Goal: Book appointment/travel/reservation

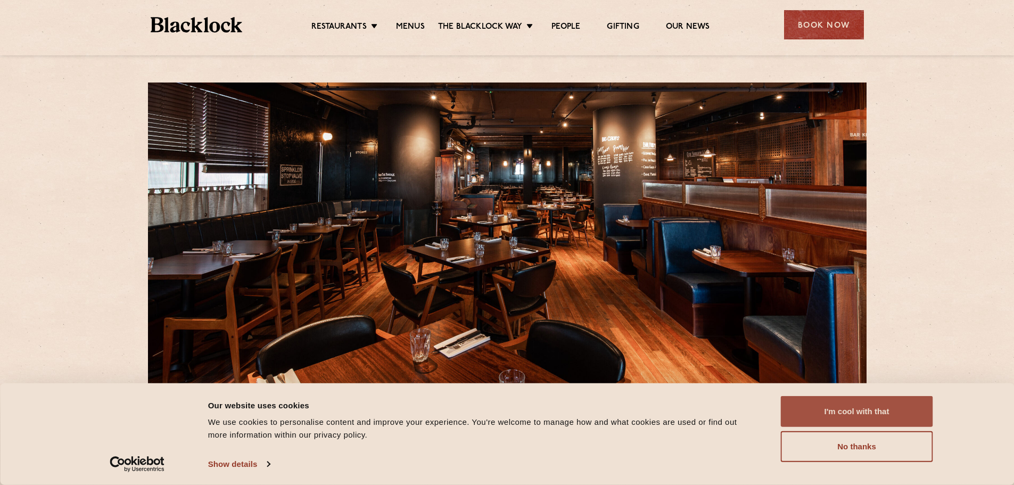
click at [820, 418] on button "I'm cool with that" at bounding box center [857, 411] width 152 height 31
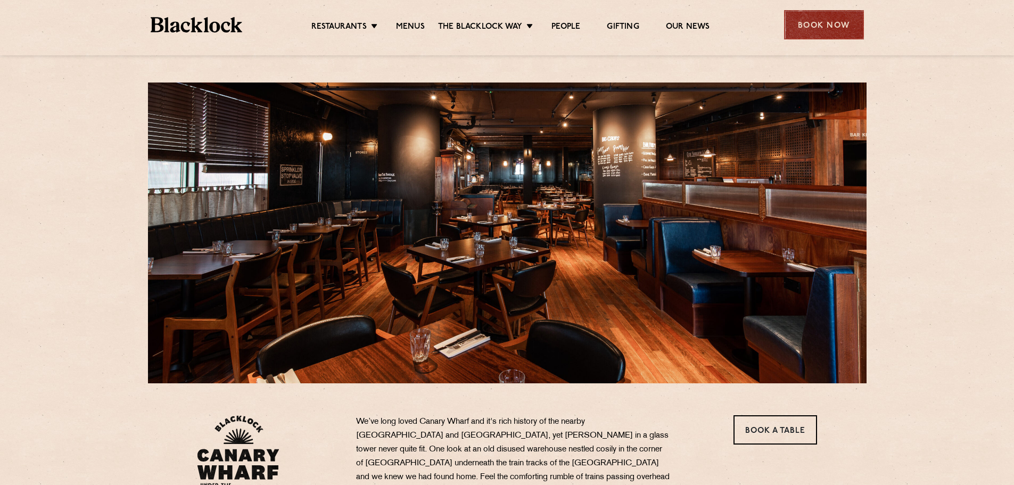
click at [803, 29] on div "Book Now" at bounding box center [824, 24] width 80 height 29
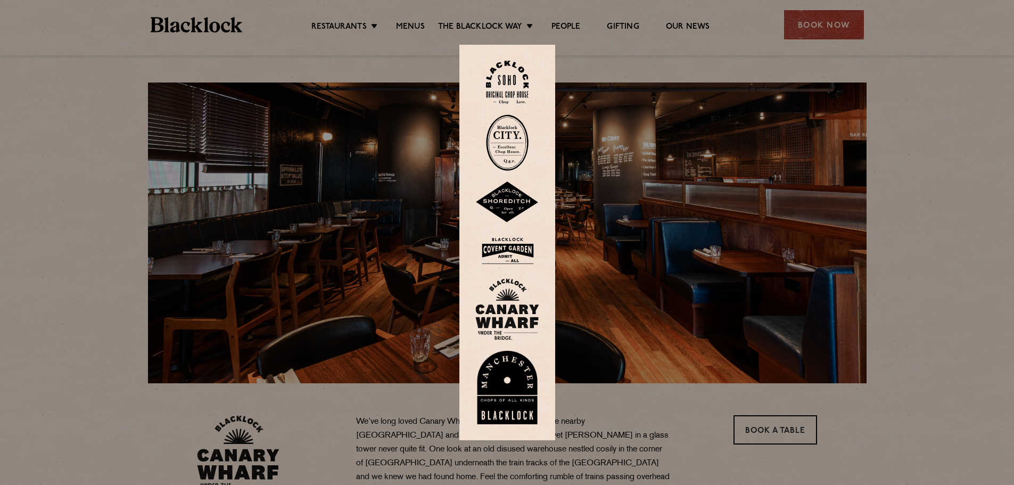
click at [528, 290] on img at bounding box center [507, 309] width 64 height 62
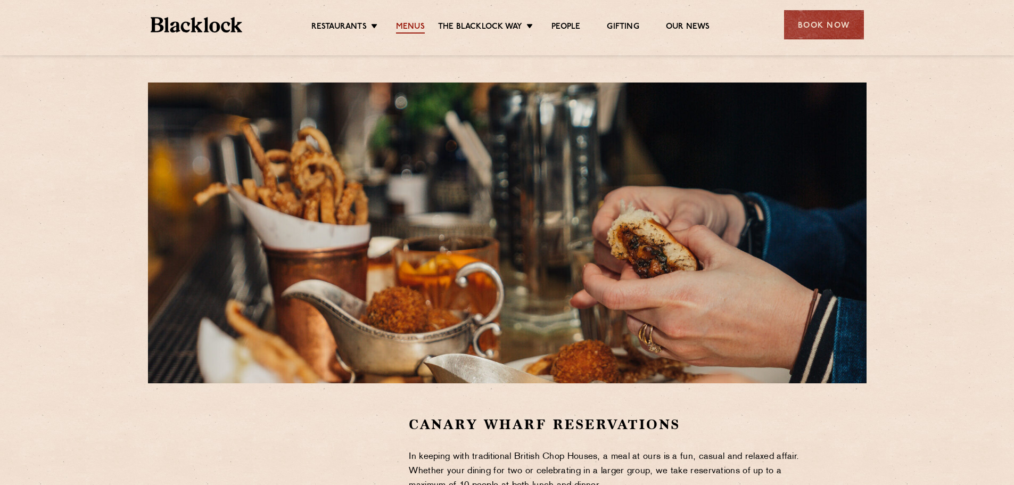
click at [403, 28] on link "Menus" at bounding box center [410, 28] width 29 height 12
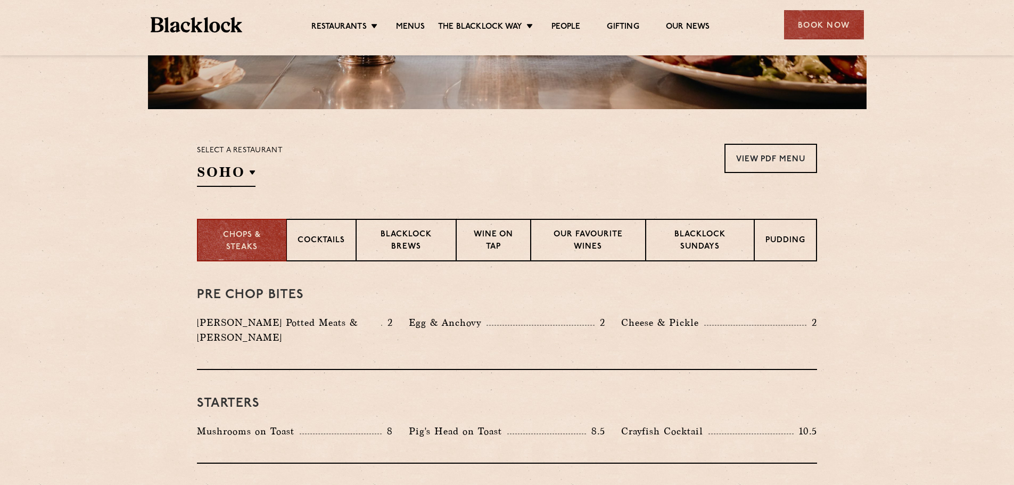
scroll to position [340, 0]
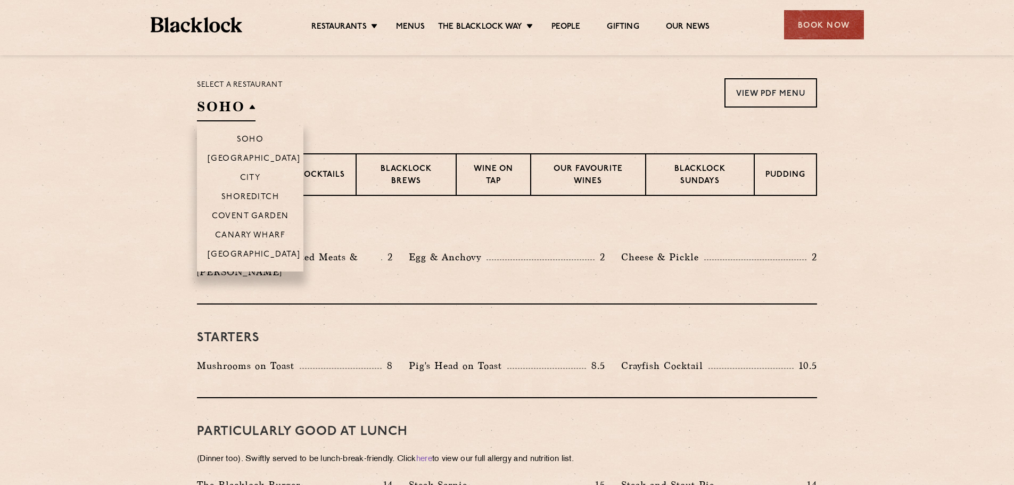
click at [252, 109] on h2 "SOHO" at bounding box center [226, 109] width 59 height 24
click at [253, 236] on p "Canary Wharf" at bounding box center [250, 236] width 70 height 11
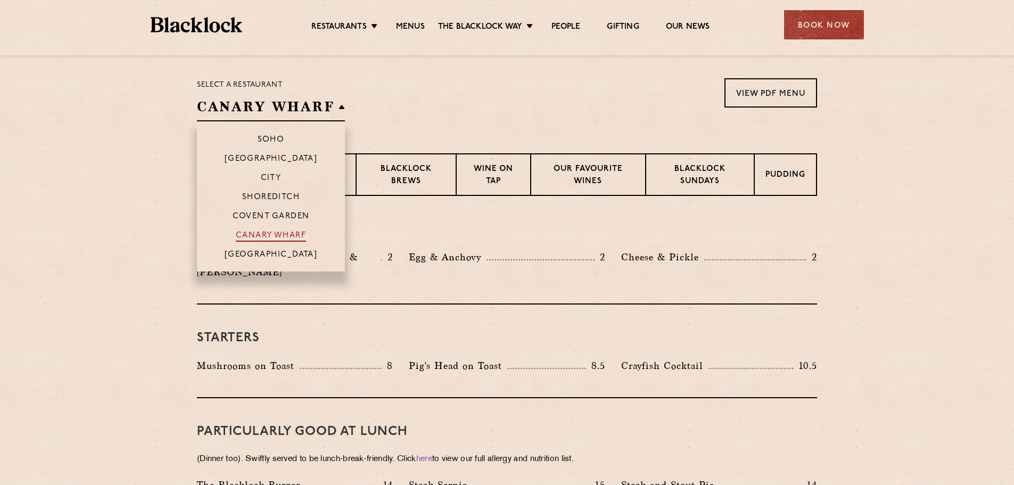
click at [253, 236] on p "Canary Wharf" at bounding box center [271, 236] width 70 height 11
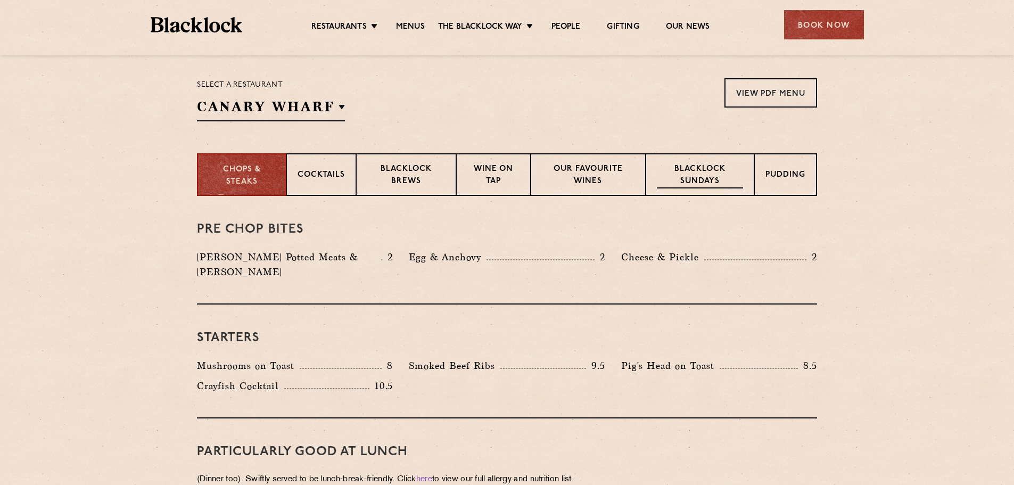
click at [712, 183] on p "Blacklock Sundays" at bounding box center [700, 175] width 86 height 25
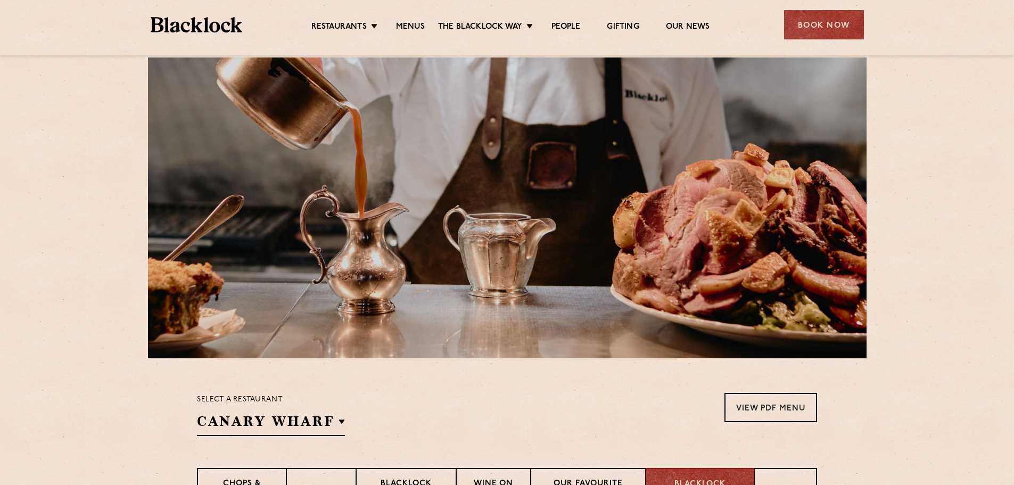
scroll to position [0, 0]
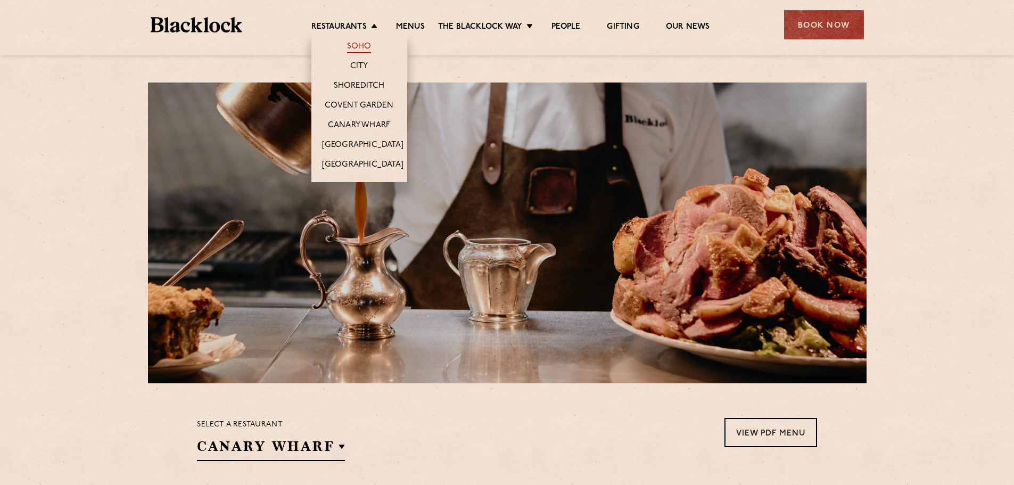
click at [362, 48] on link "Soho" at bounding box center [359, 48] width 24 height 12
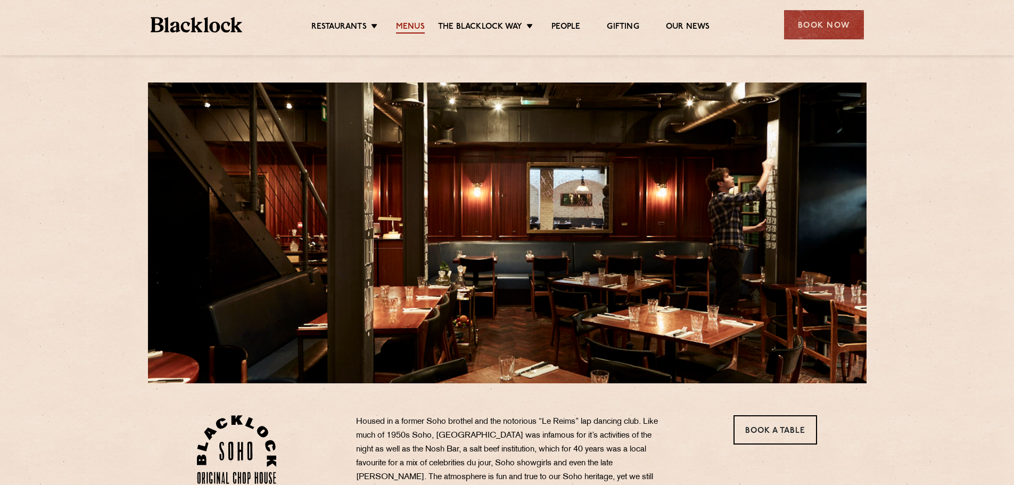
click at [407, 27] on link "Menus" at bounding box center [410, 28] width 29 height 12
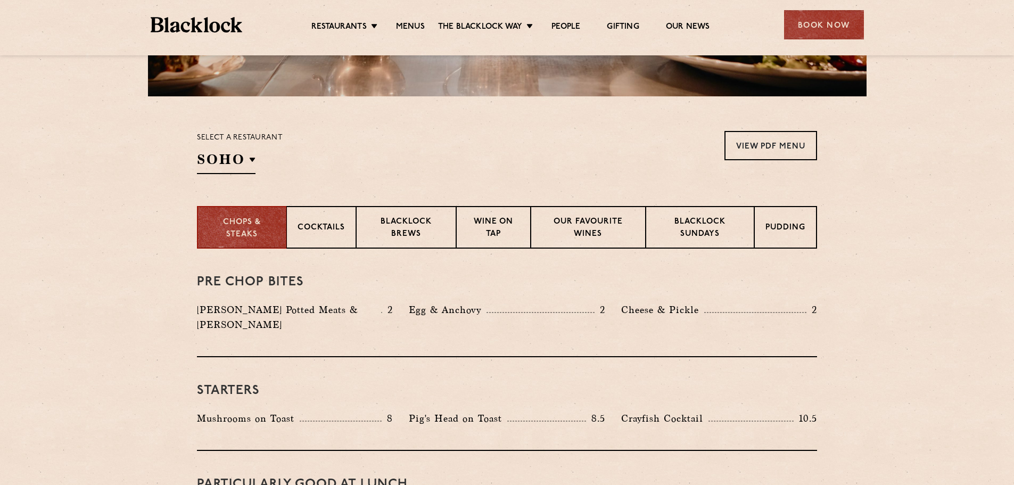
scroll to position [314, 0]
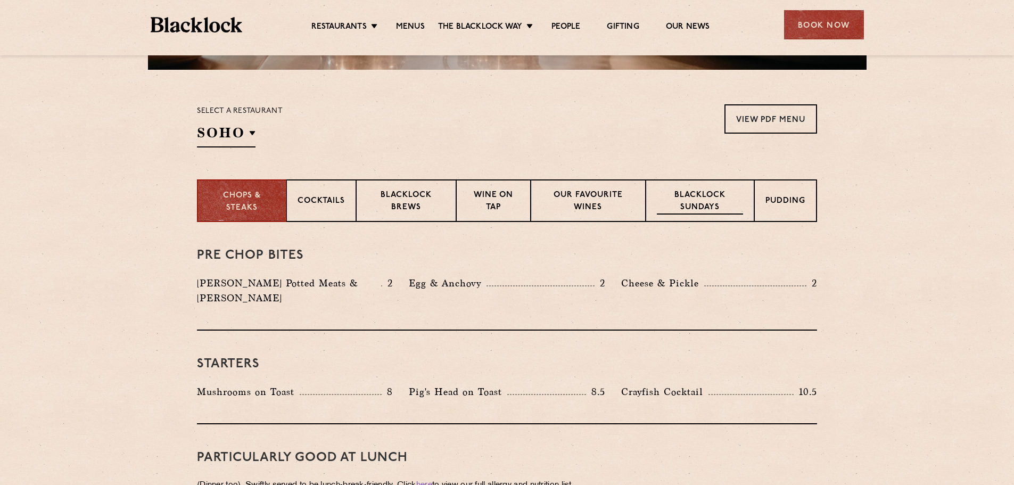
click at [712, 202] on p "Blacklock Sundays" at bounding box center [700, 201] width 86 height 25
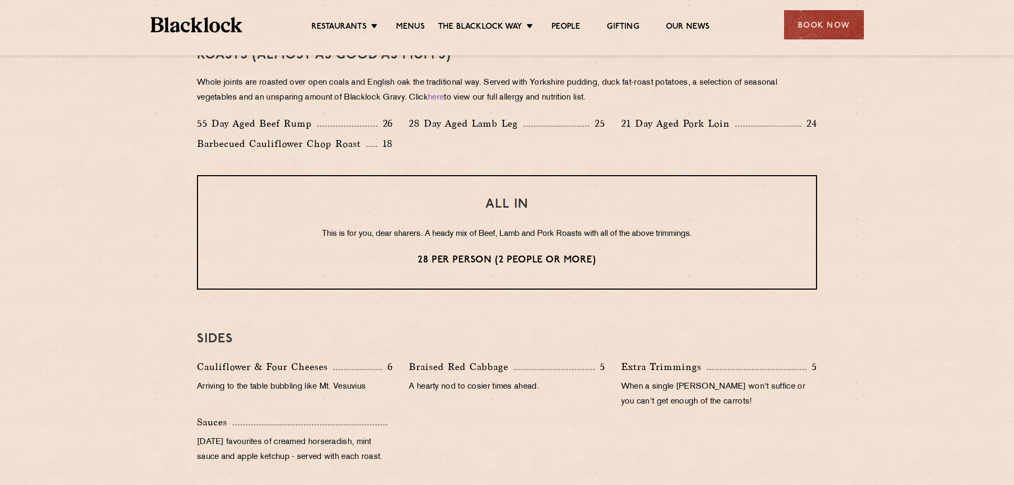
scroll to position [735, 0]
